Goal: Information Seeking & Learning: Learn about a topic

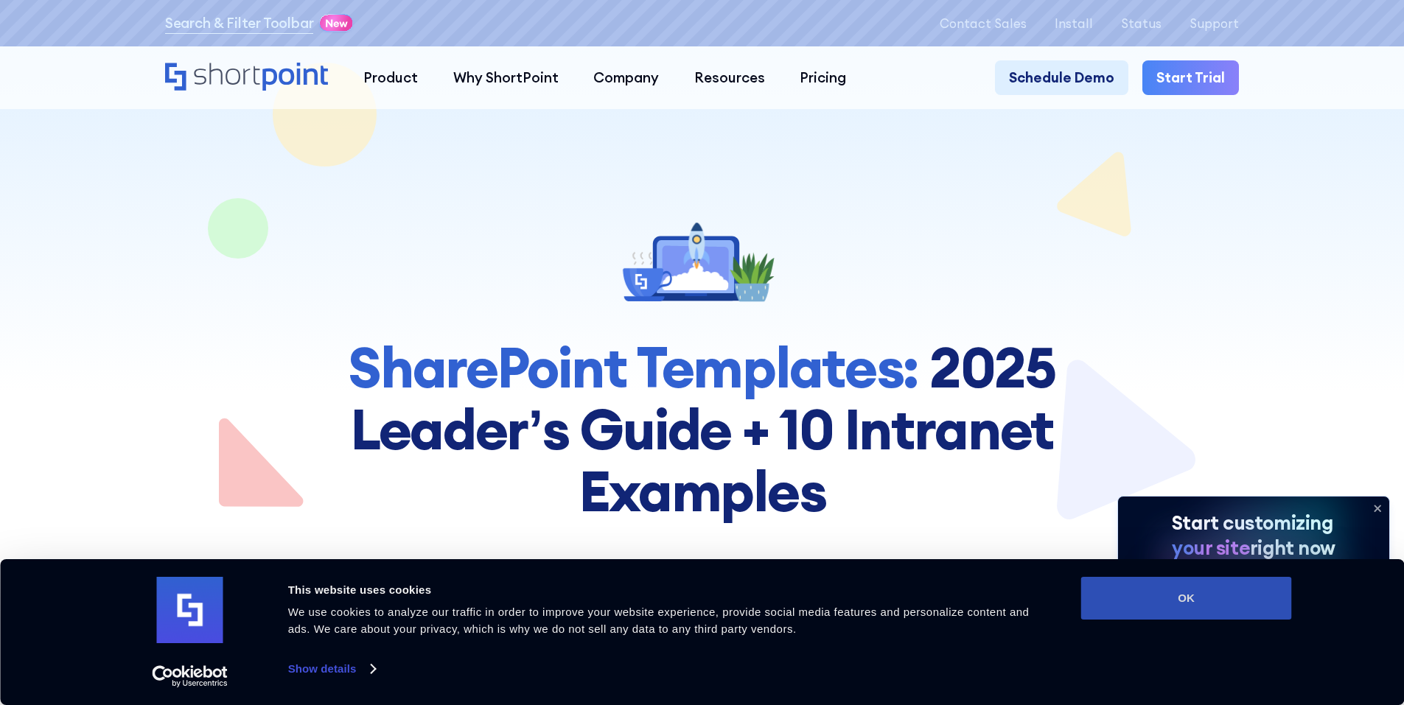
click at [1095, 593] on button "OK" at bounding box center [1186, 598] width 211 height 43
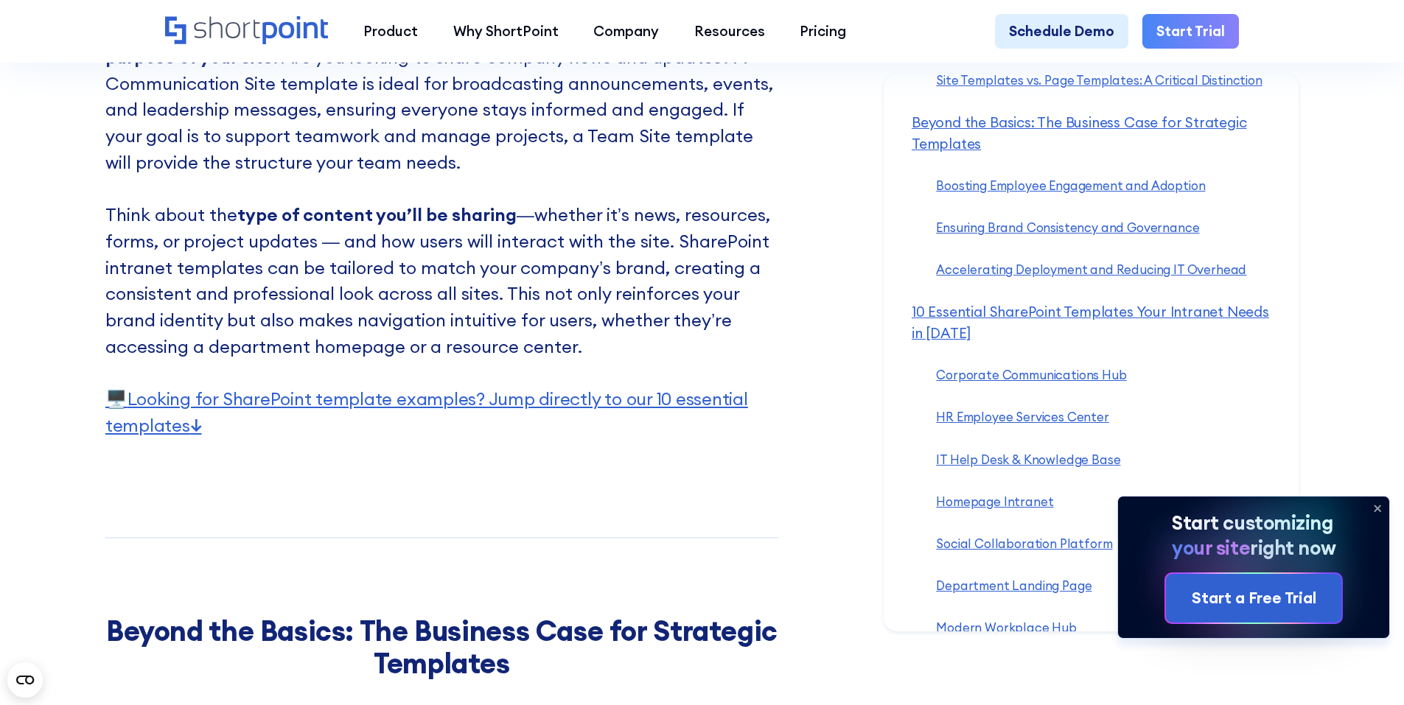
scroll to position [3980, 0]
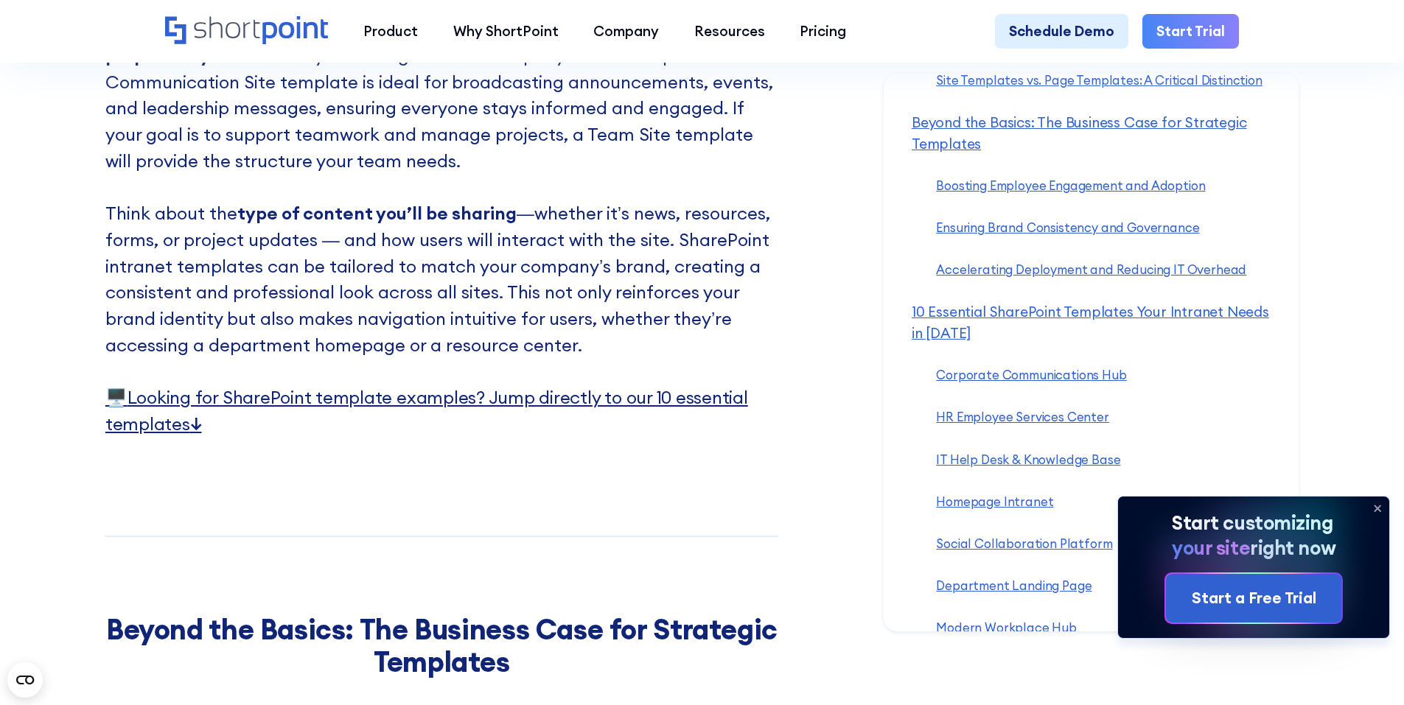
click at [526, 427] on link "🖥️ Looking for SharePoint template examples? Jump directly to our 10 essential …" at bounding box center [426, 410] width 643 height 49
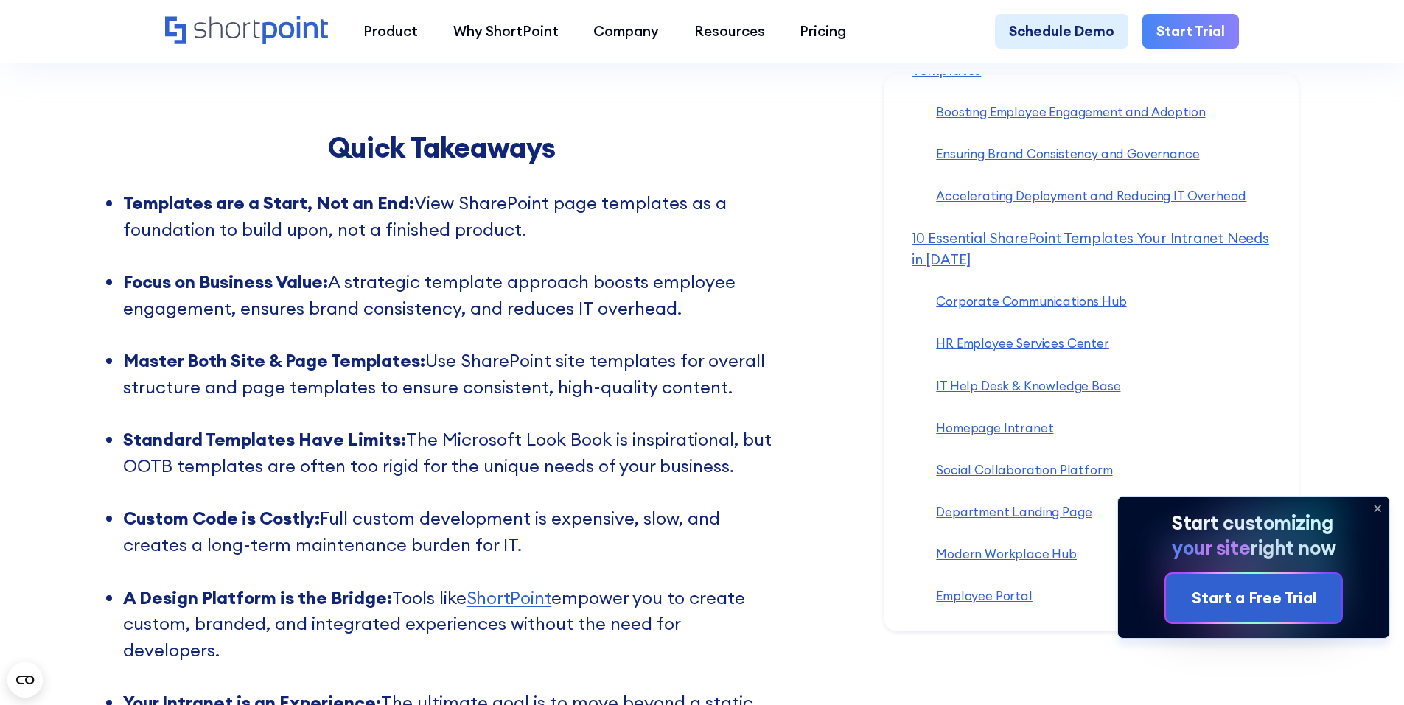
scroll to position [369, 0]
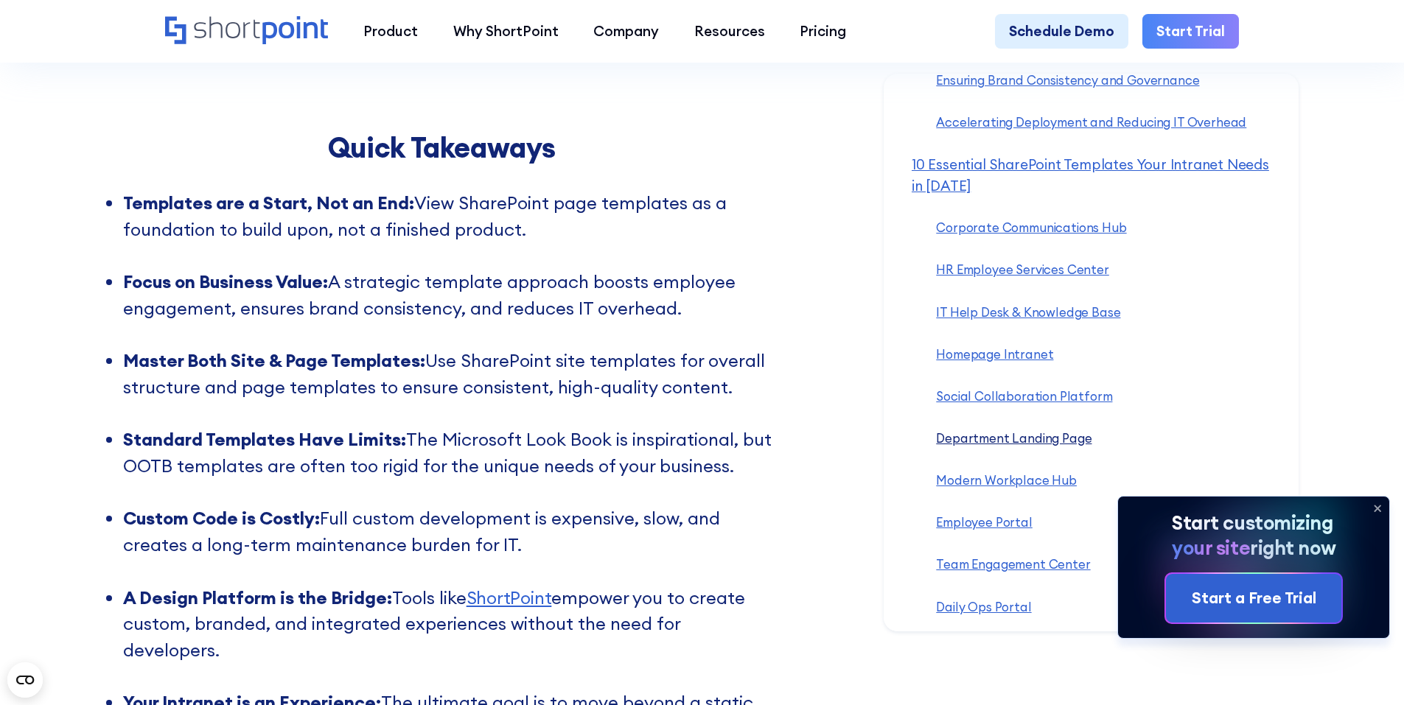
click at [1042, 438] on link "Department Landing Page ‍" at bounding box center [1014, 437] width 156 height 15
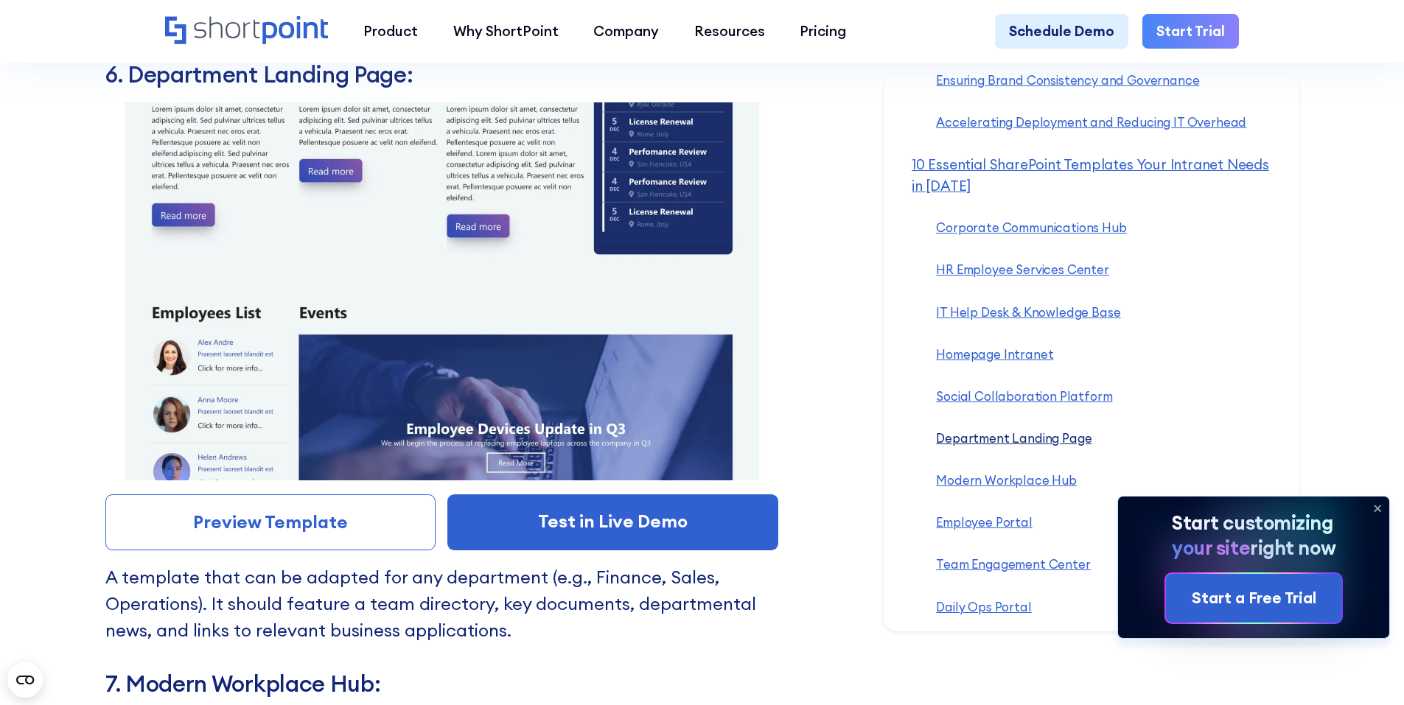
scroll to position [11292, 0]
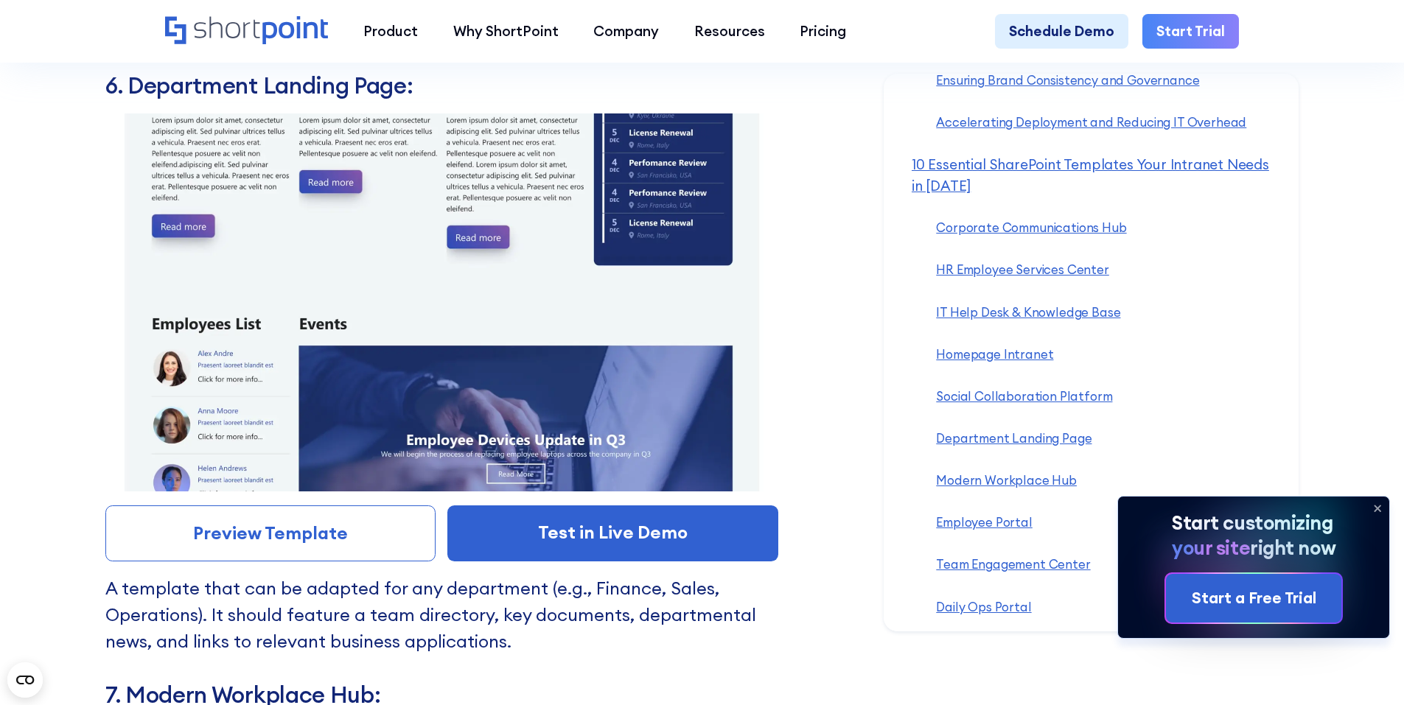
click at [346, 562] on link "Preview Template" at bounding box center [270, 534] width 331 height 56
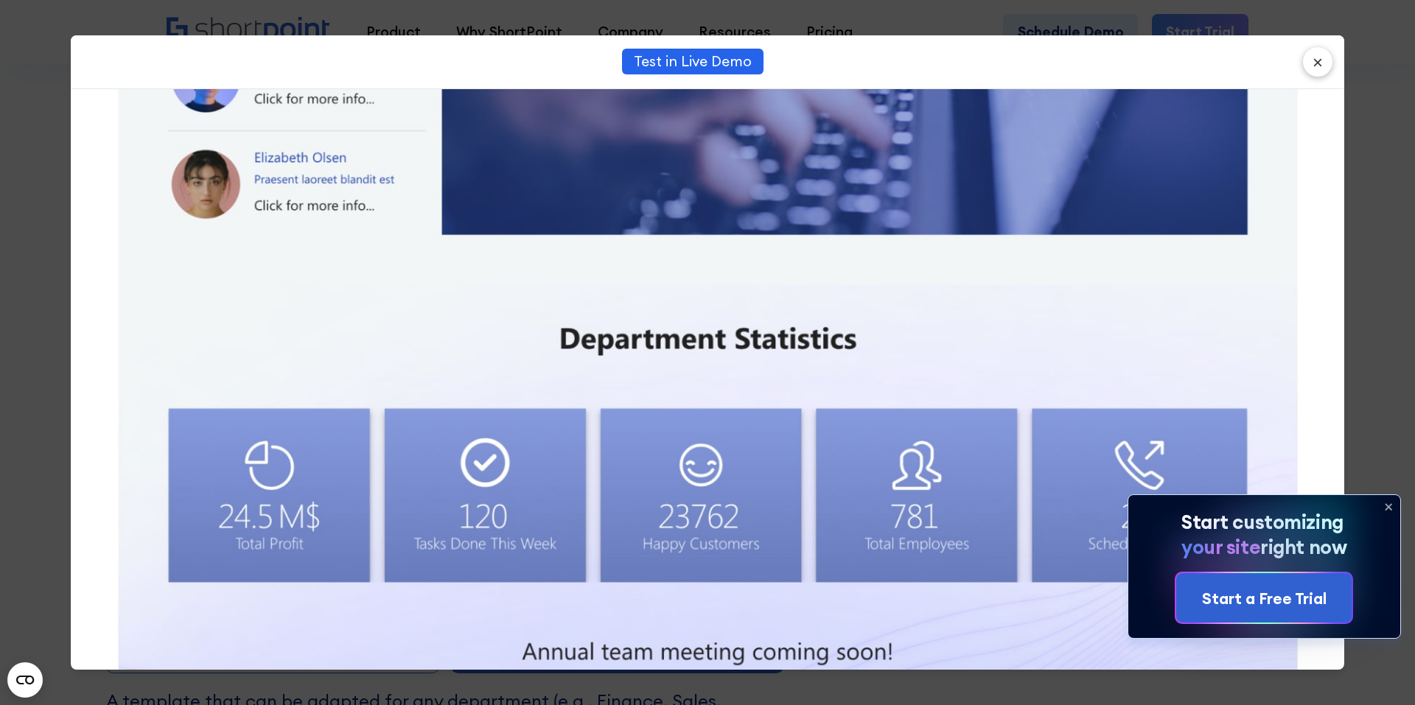
scroll to position [1547, 0]
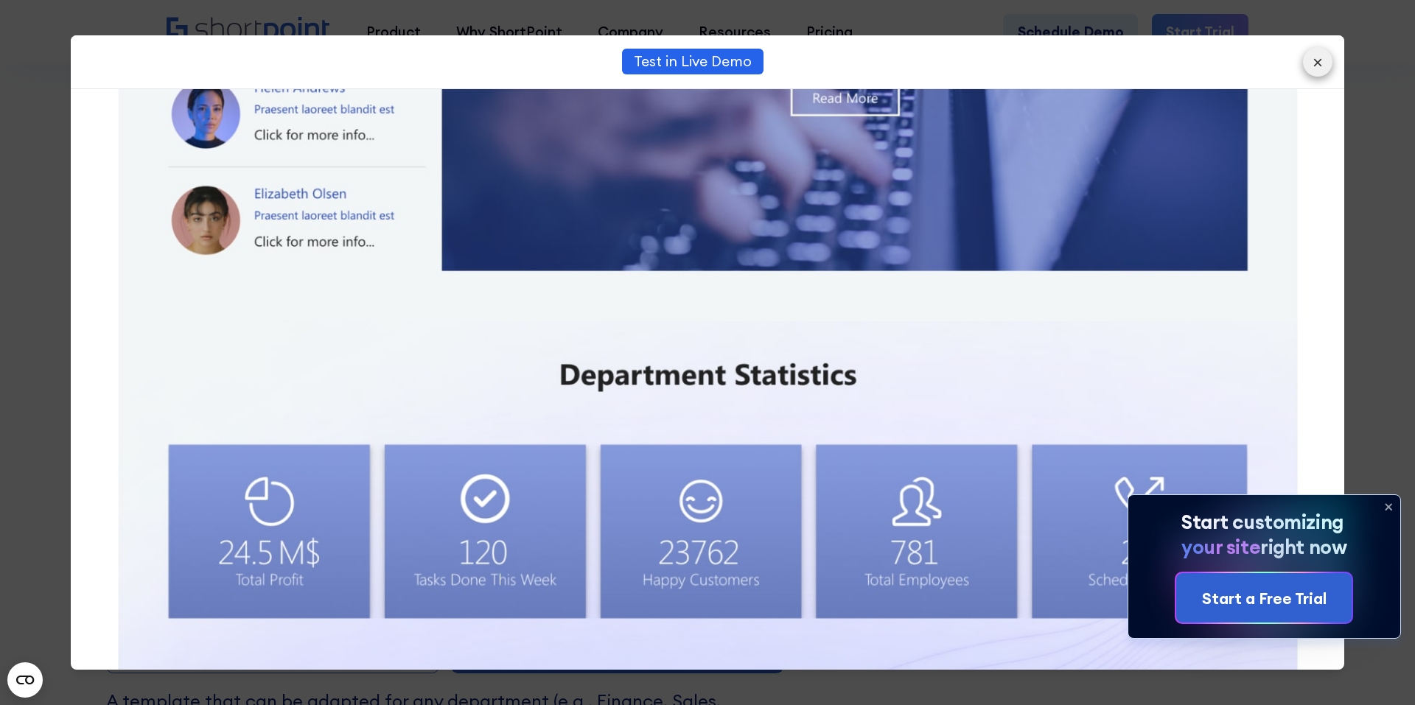
click at [1316, 65] on button "×" at bounding box center [1317, 61] width 29 height 29
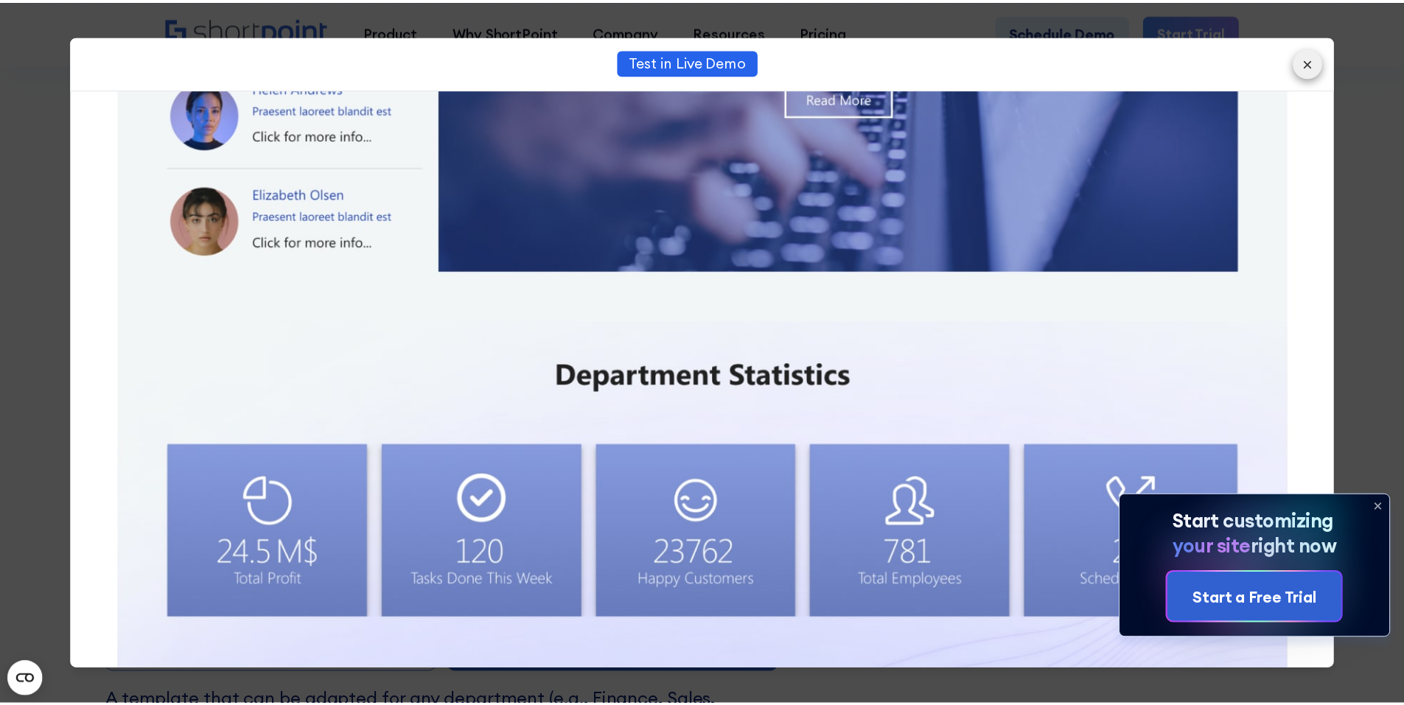
scroll to position [11292, 0]
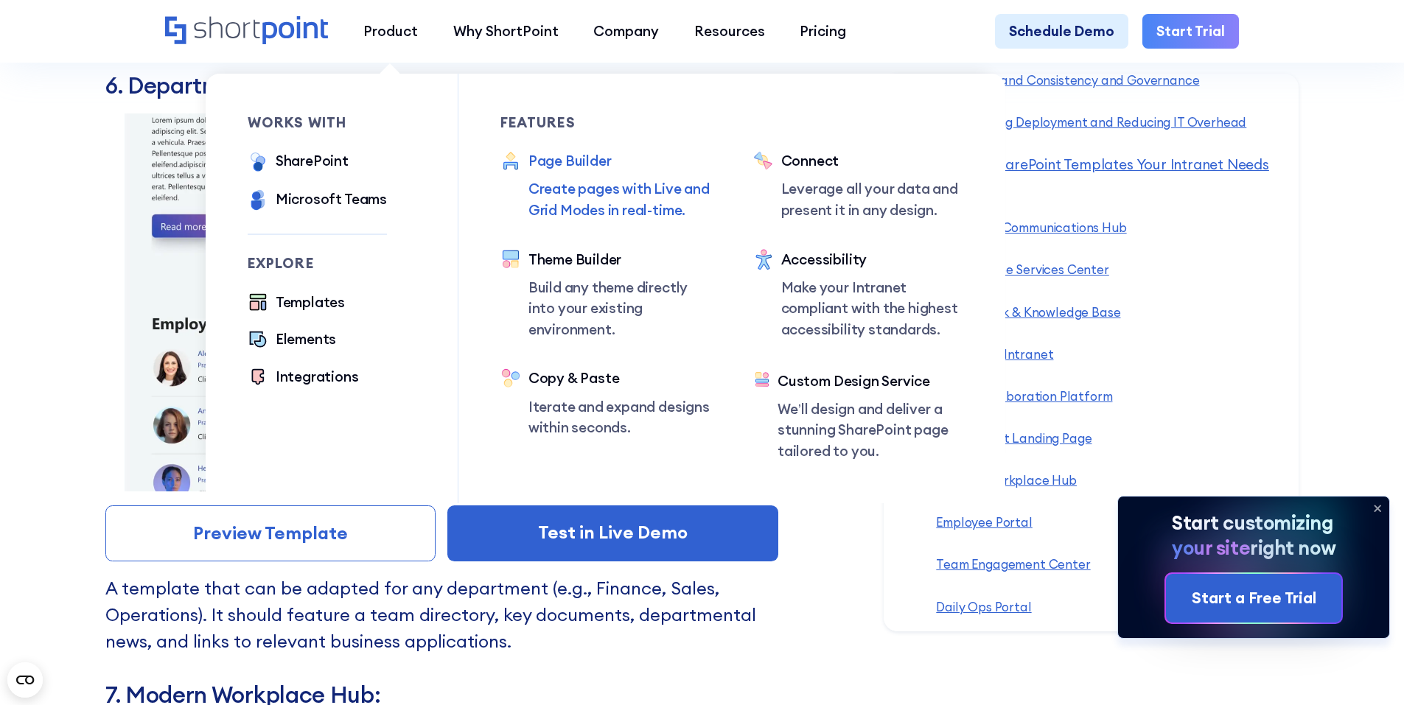
click at [571, 166] on div "Page Builder" at bounding box center [619, 160] width 183 height 21
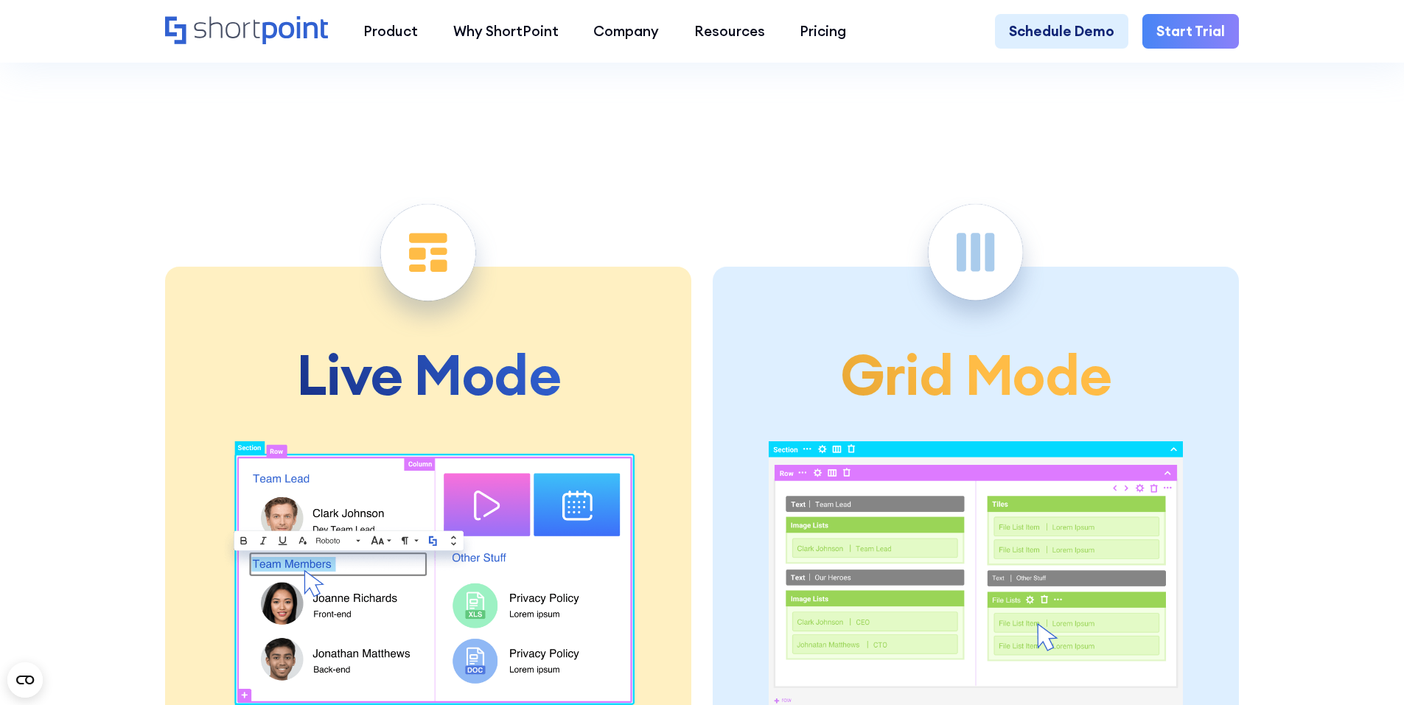
scroll to position [3833, 0]
